Goal: Obtain resource: Download file/media

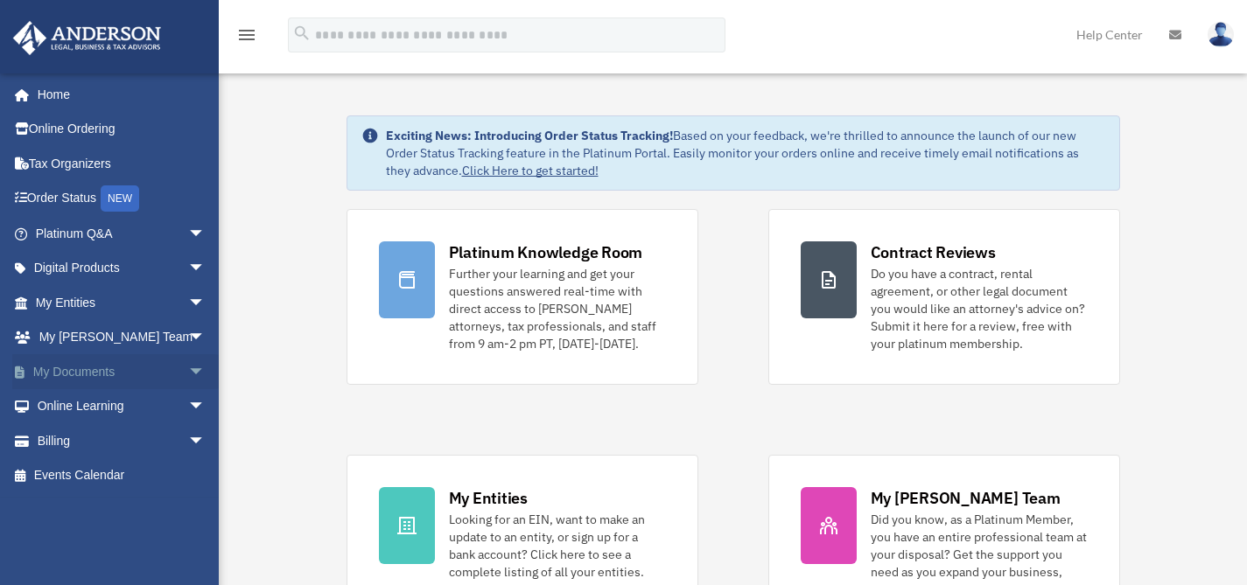
click at [100, 374] on link "My Documents arrow_drop_down" at bounding box center [122, 371] width 220 height 35
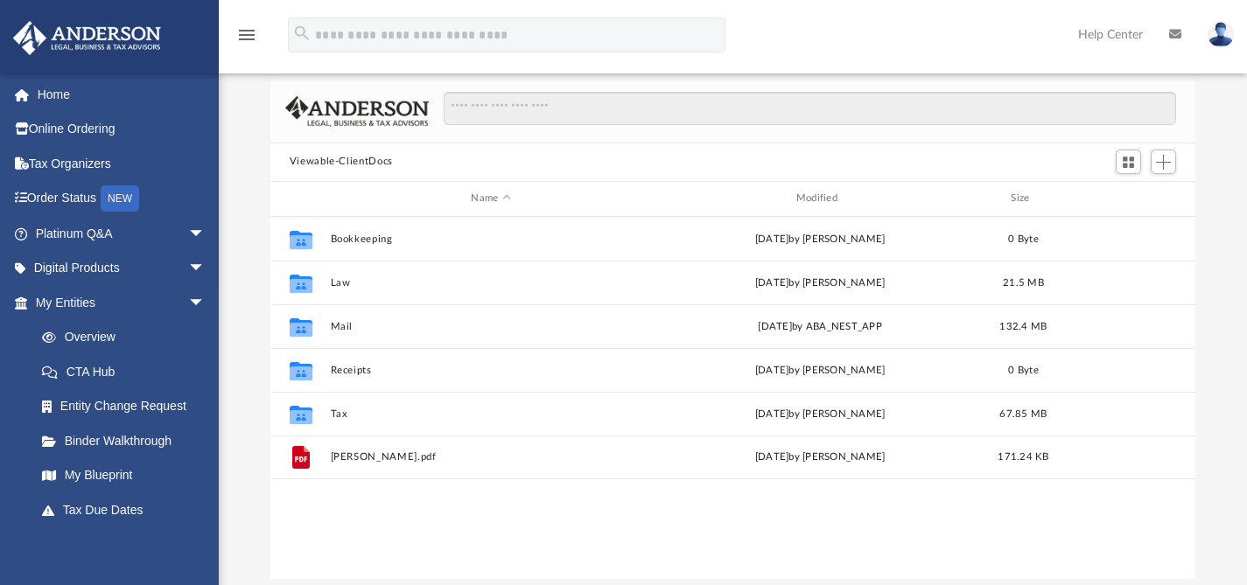
scroll to position [384, 912]
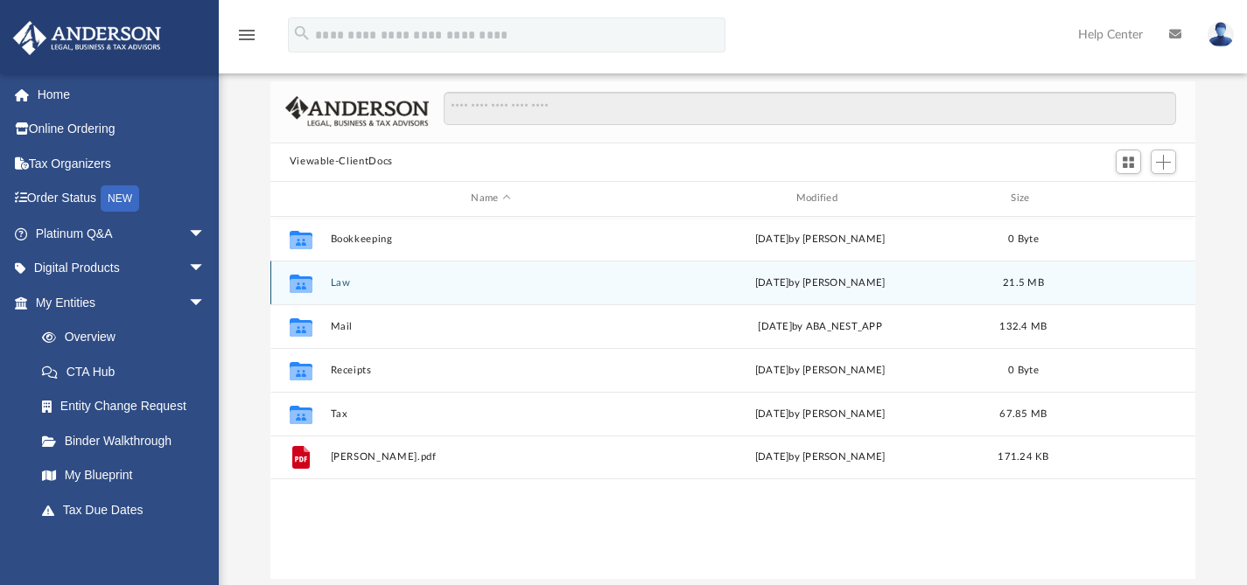
click at [343, 285] on button "Law" at bounding box center [490, 281] width 321 height 11
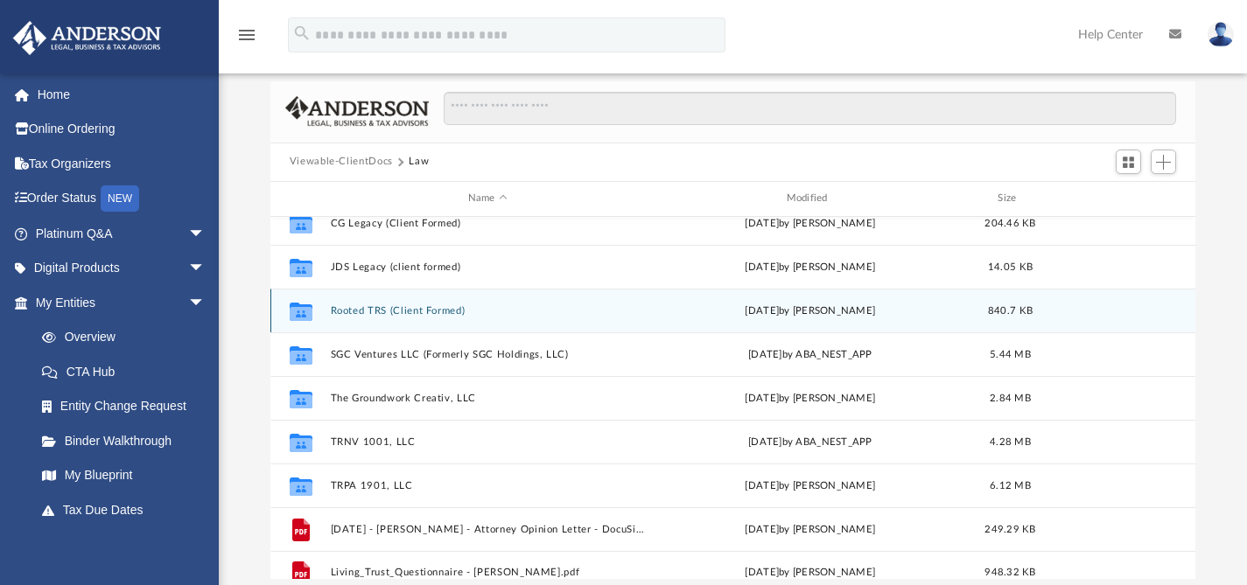
scroll to position [53, 0]
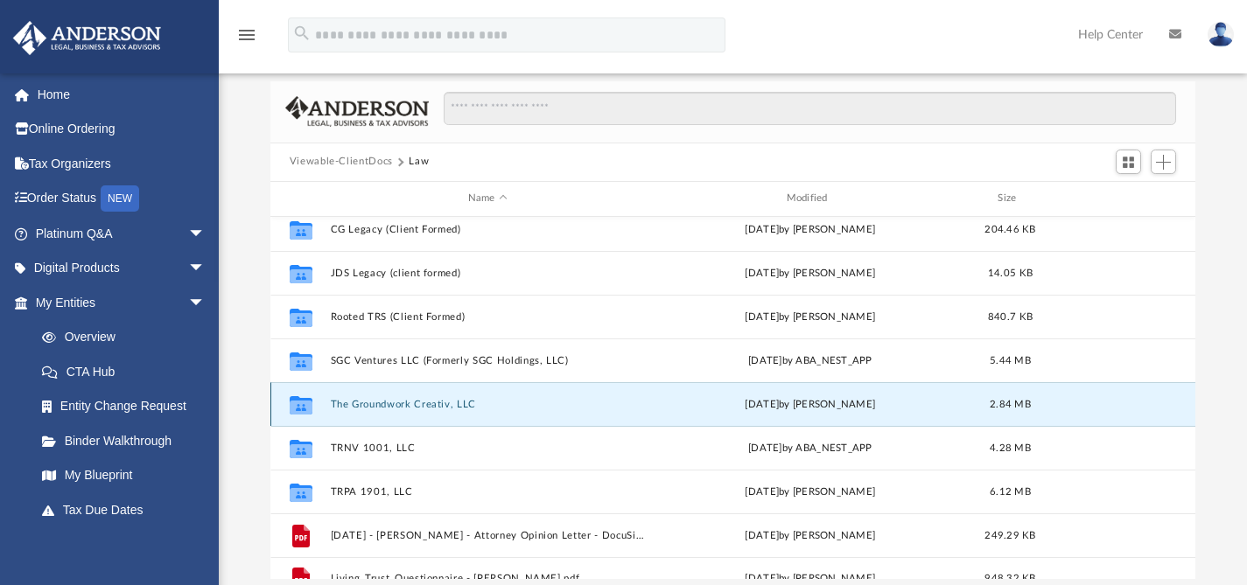
click at [390, 402] on button "The Groundwork Creativ, LLC" at bounding box center [487, 403] width 315 height 11
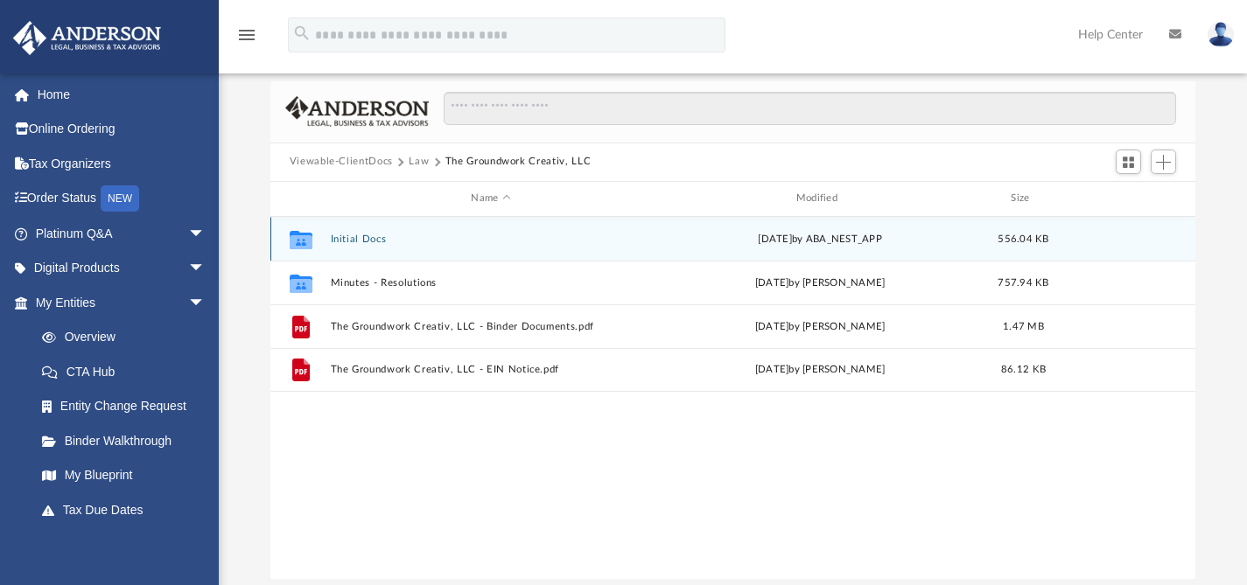
click at [362, 237] on button "Initial Docs" at bounding box center [490, 238] width 321 height 11
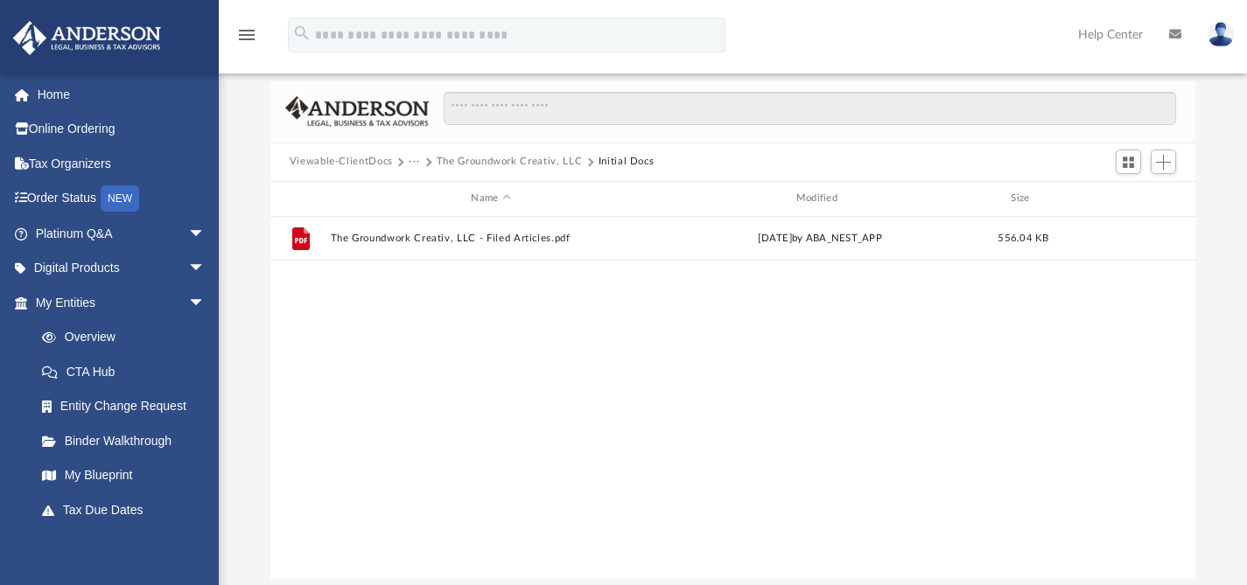
click at [523, 161] on button "The Groundwork Creativ, LLC" at bounding box center [510, 162] width 146 height 16
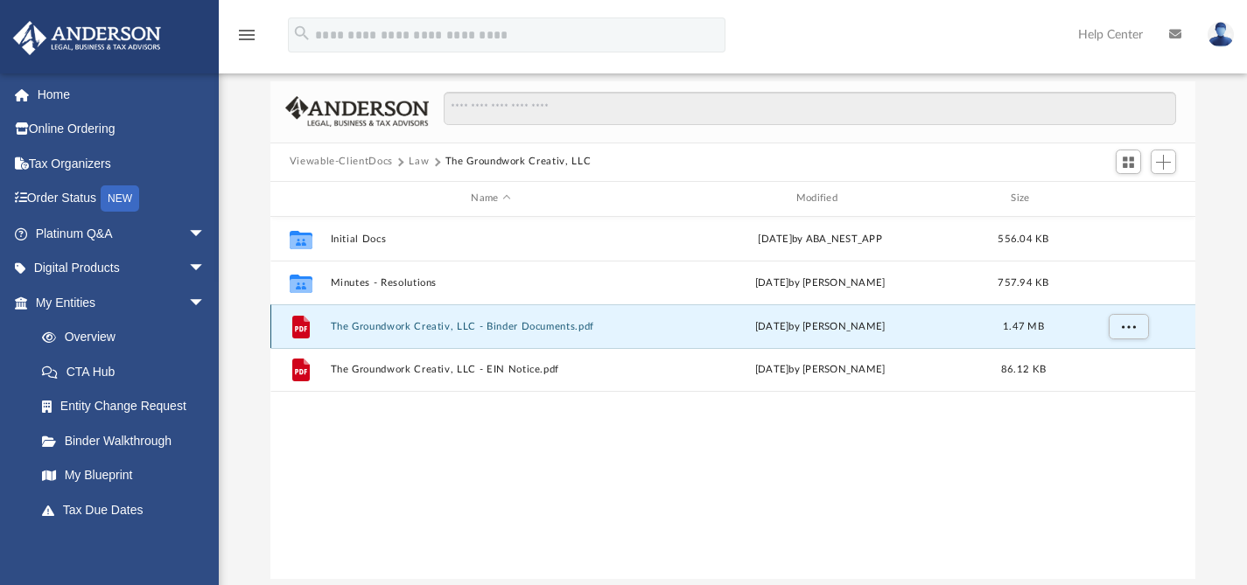
click at [455, 323] on button "The Groundwork Creativ, LLC - Binder Documents.pdf" at bounding box center [490, 325] width 321 height 11
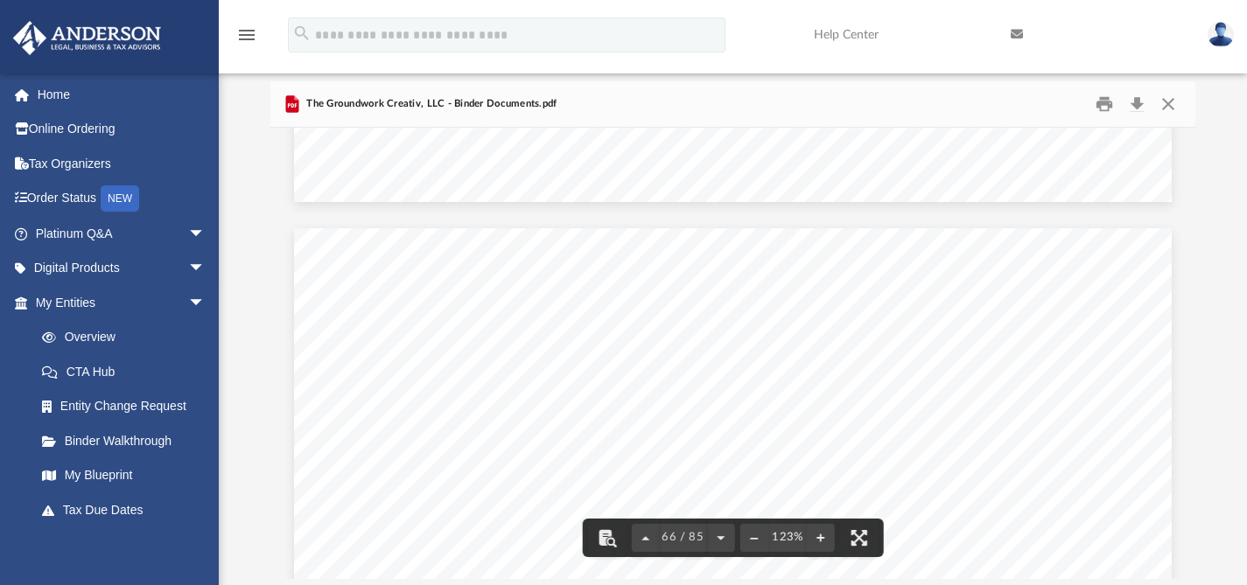
scroll to position [75423, 0]
